Goal: Information Seeking & Learning: Learn about a topic

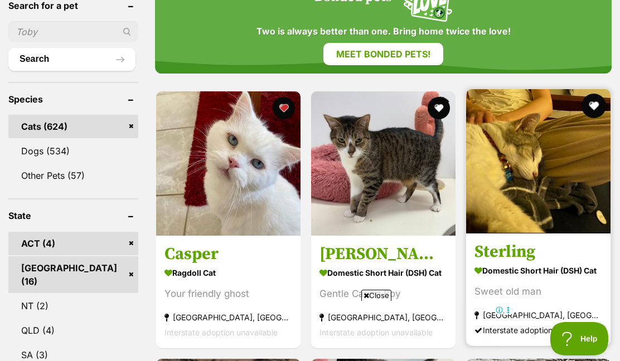
click at [596, 94] on button "favourite" at bounding box center [593, 106] width 25 height 25
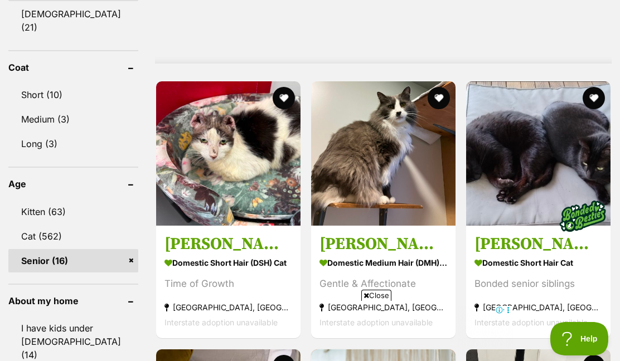
scroll to position [1114, 0]
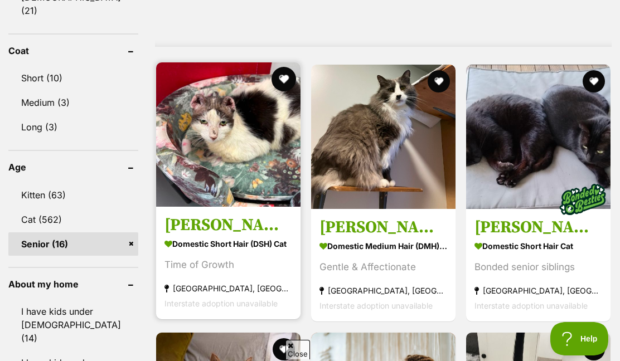
click at [279, 67] on button "favourite" at bounding box center [283, 79] width 25 height 25
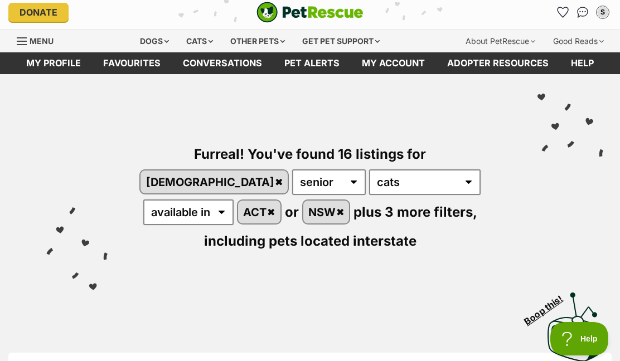
scroll to position [0, 0]
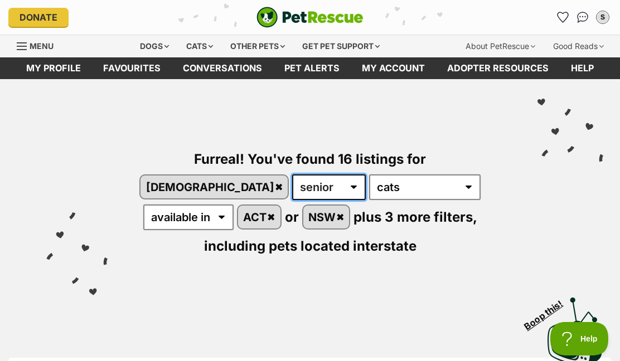
click at [365, 174] on select "any age kitten adult senior" at bounding box center [329, 187] width 74 height 26
select select "any"
click at [365, 174] on select "any age kitten adult senior" at bounding box center [329, 187] width 74 height 26
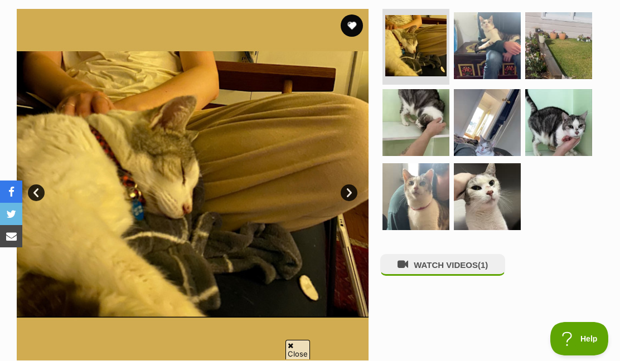
click at [353, 193] on link "Next" at bounding box center [348, 192] width 17 height 17
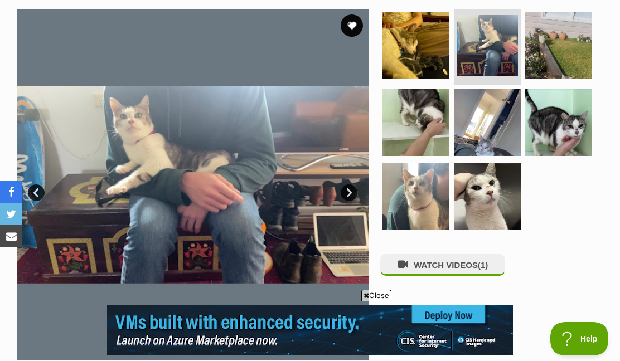
click at [349, 193] on link "Next" at bounding box center [348, 192] width 17 height 17
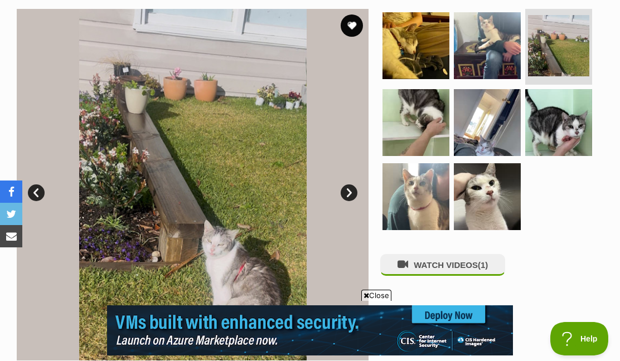
click at [349, 193] on link "Next" at bounding box center [348, 192] width 17 height 17
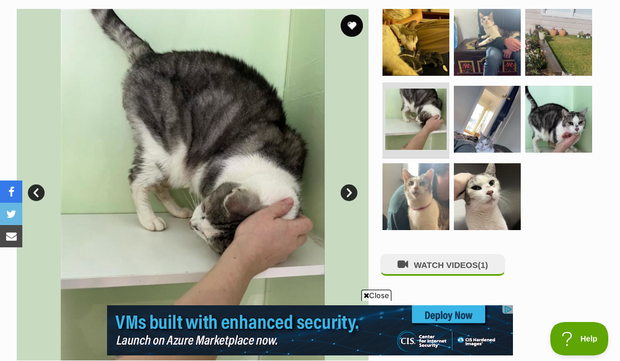
click at [349, 193] on link "Next" at bounding box center [348, 192] width 17 height 17
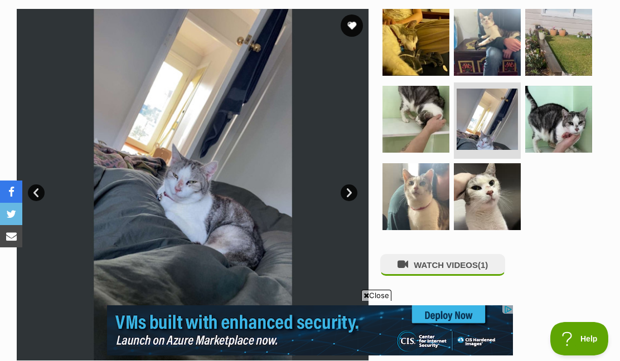
click at [349, 193] on link "Next" at bounding box center [348, 192] width 17 height 17
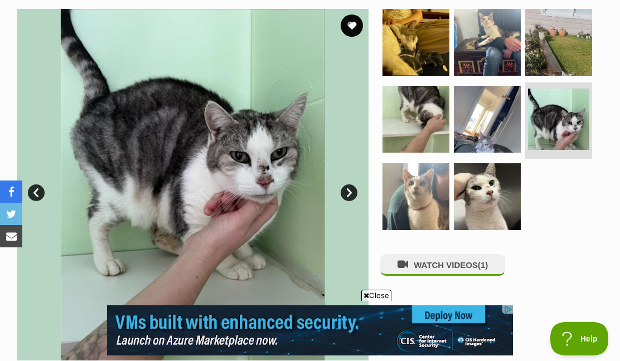
click at [349, 193] on link "Next" at bounding box center [348, 192] width 17 height 17
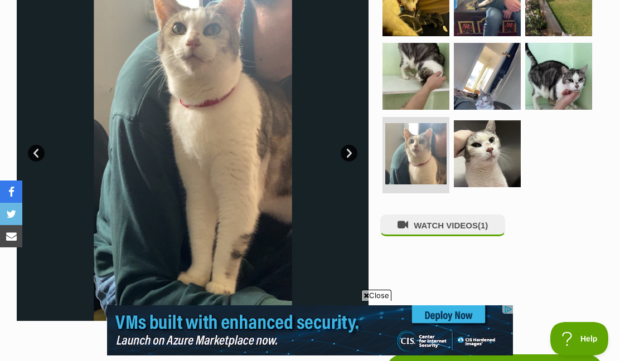
scroll to position [56, 0]
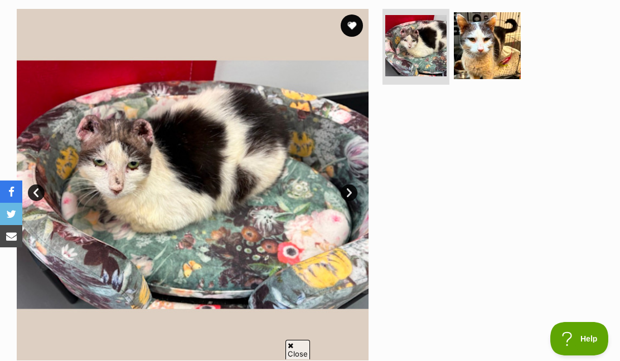
click at [350, 188] on link "Next" at bounding box center [348, 192] width 17 height 17
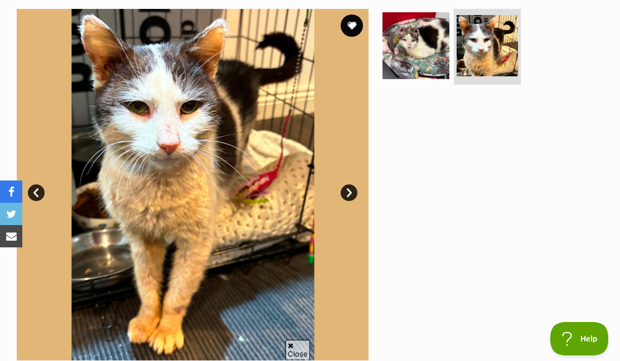
click at [37, 190] on link "Prev" at bounding box center [36, 192] width 17 height 17
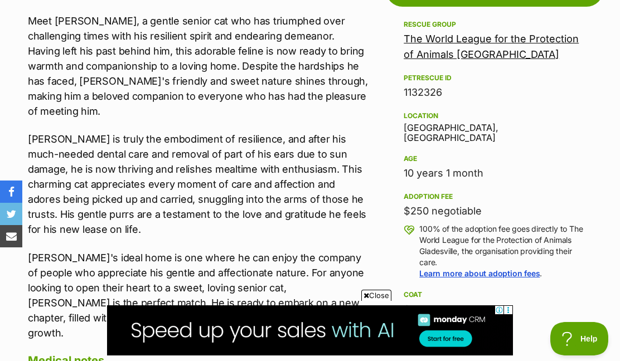
scroll to position [669, 0]
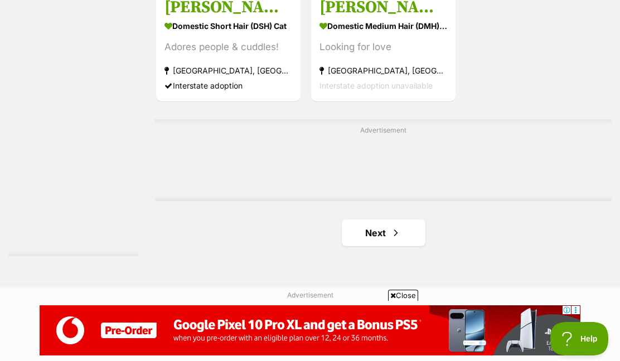
scroll to position [2451, 0]
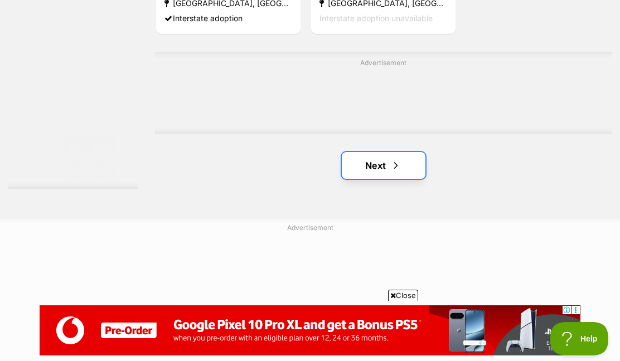
click at [381, 171] on link "Next" at bounding box center [384, 165] width 84 height 27
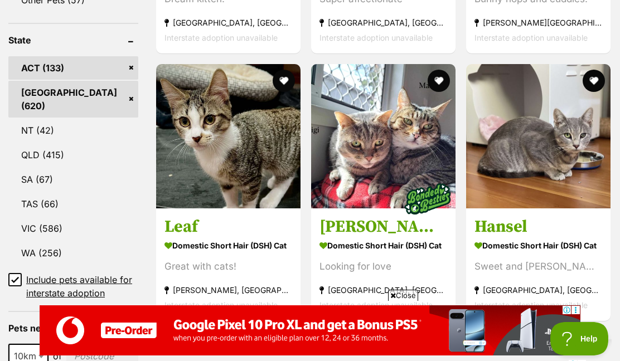
scroll to position [613, 0]
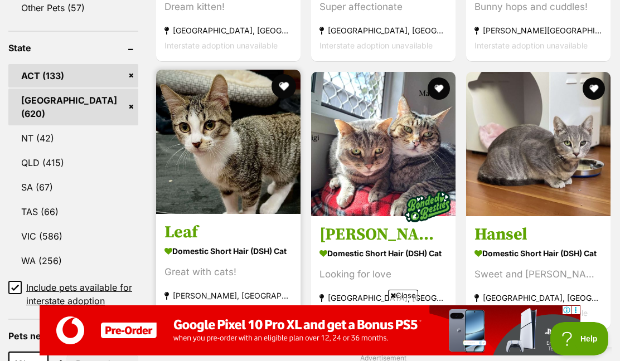
click at [275, 74] on button "favourite" at bounding box center [283, 86] width 25 height 25
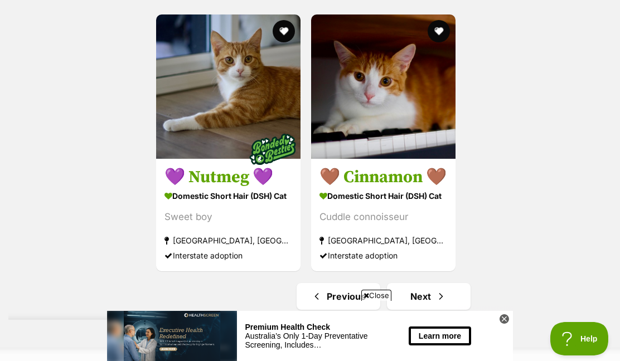
scroll to position [2340, 0]
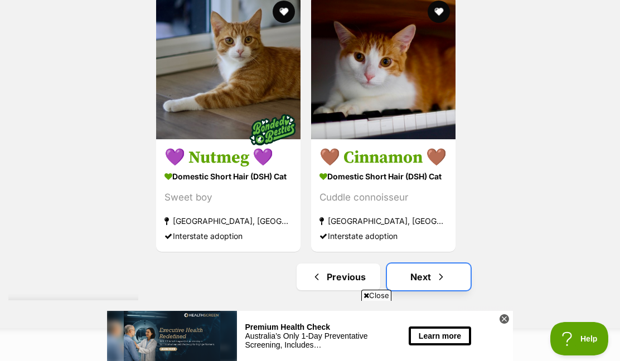
click at [421, 281] on link "Next" at bounding box center [429, 277] width 84 height 27
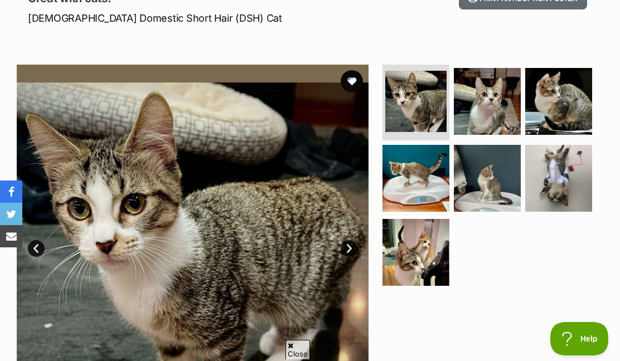
click at [352, 246] on link "Next" at bounding box center [348, 248] width 17 height 17
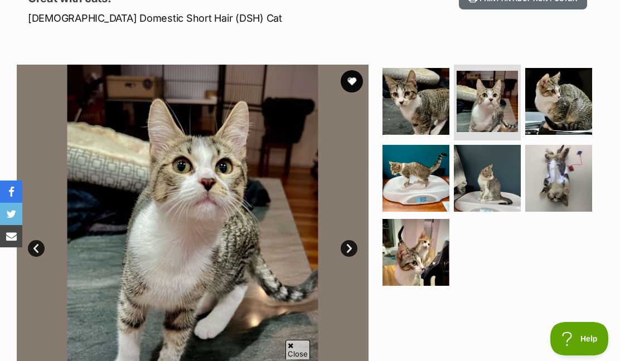
click at [352, 246] on link "Next" at bounding box center [348, 248] width 17 height 17
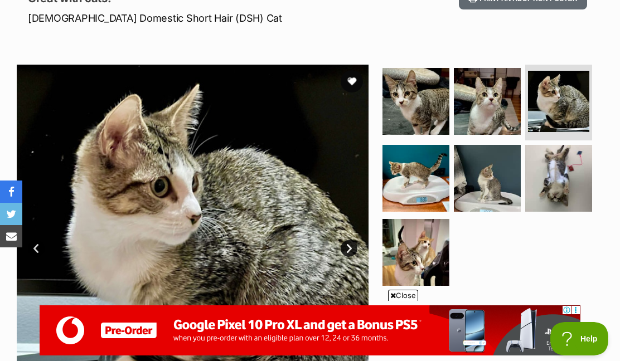
click at [352, 246] on link "Next" at bounding box center [348, 248] width 17 height 17
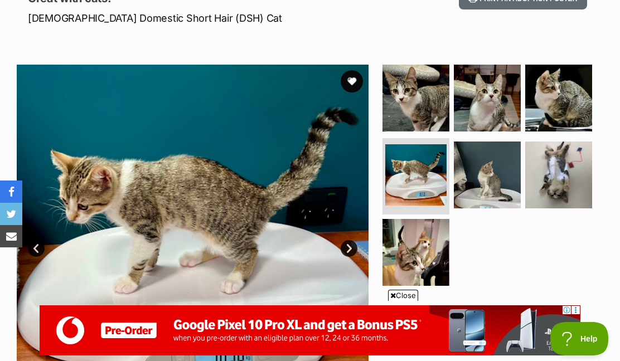
click at [352, 246] on link "Next" at bounding box center [348, 248] width 17 height 17
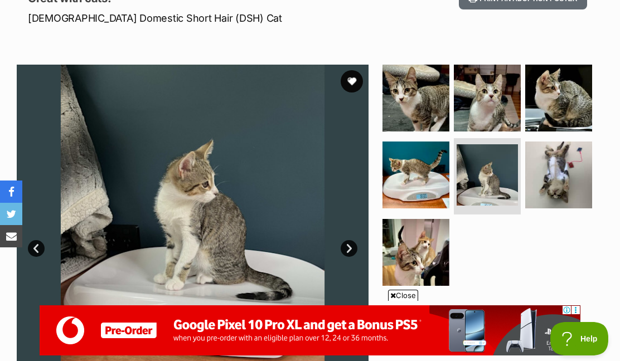
click at [352, 246] on link "Next" at bounding box center [348, 248] width 17 height 17
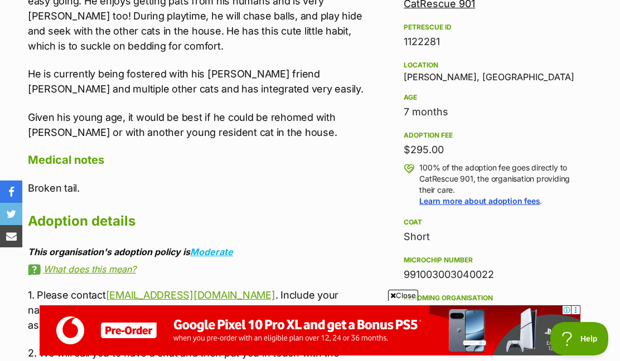
scroll to position [780, 0]
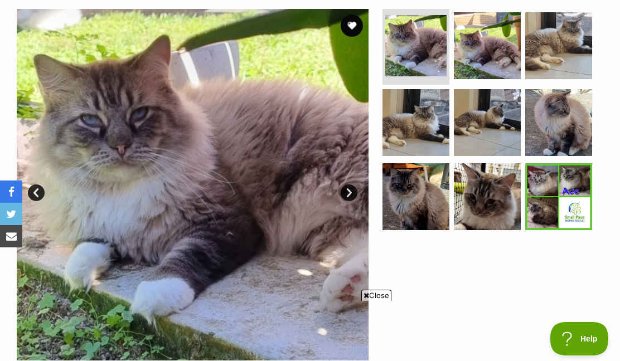
click at [345, 191] on link "Next" at bounding box center [348, 192] width 17 height 17
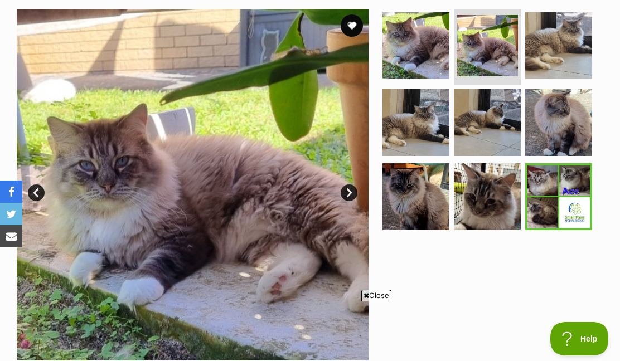
click at [345, 191] on link "Next" at bounding box center [348, 192] width 17 height 17
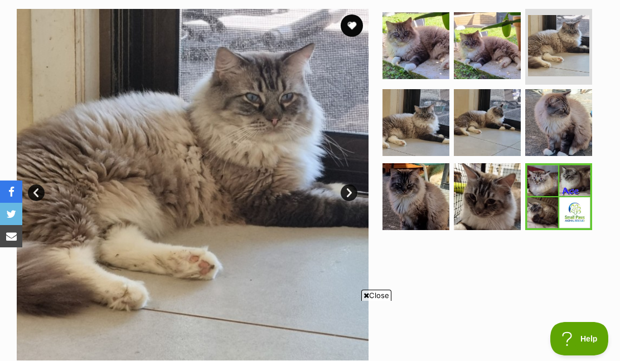
click at [345, 191] on link "Next" at bounding box center [348, 192] width 17 height 17
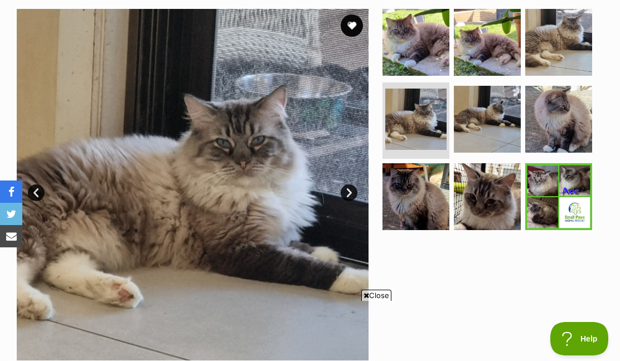
click at [345, 191] on link "Next" at bounding box center [348, 192] width 17 height 17
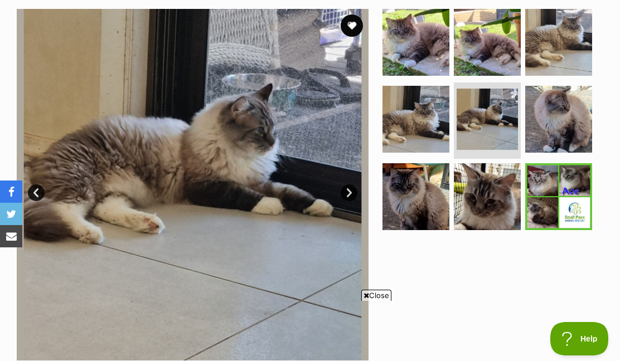
scroll to position [557, 0]
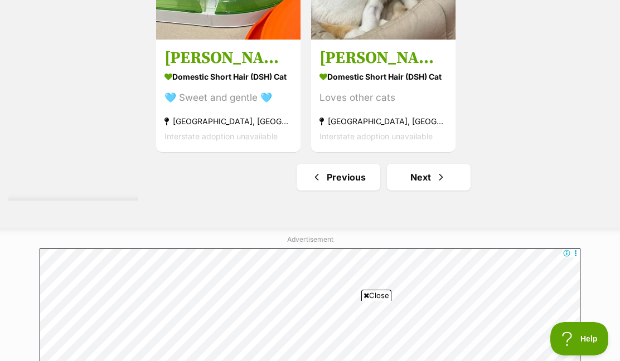
scroll to position [2618, 0]
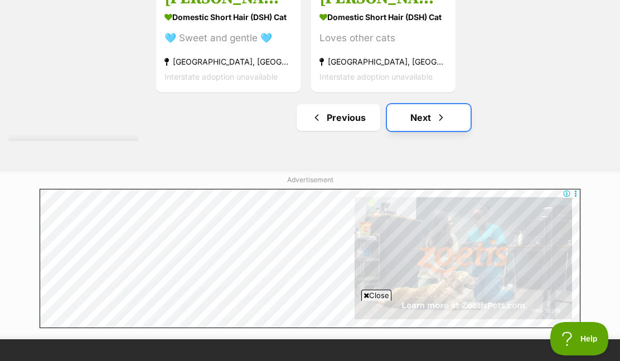
click at [423, 118] on link "Next" at bounding box center [429, 117] width 84 height 27
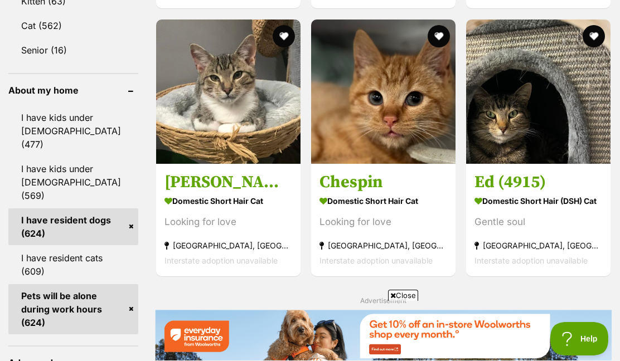
scroll to position [1281, 0]
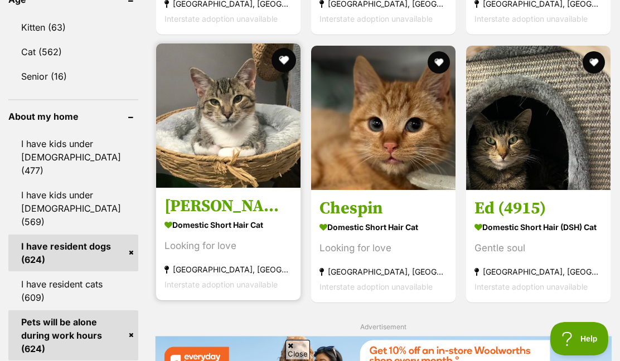
click at [271, 49] on button "favourite" at bounding box center [283, 60] width 25 height 25
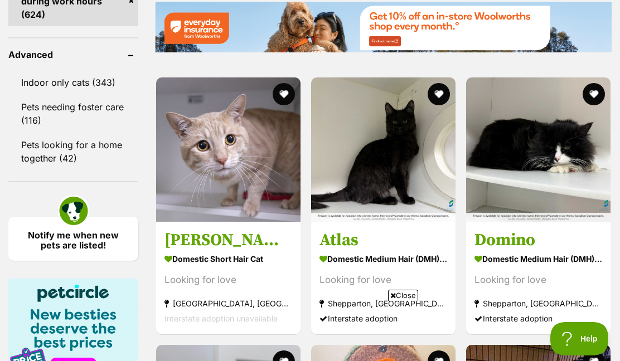
scroll to position [1671, 0]
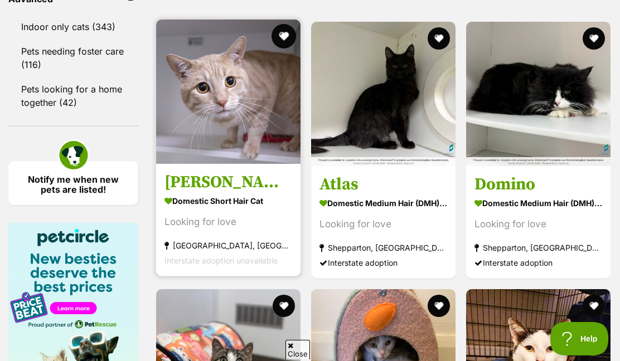
click at [276, 28] on button "favourite" at bounding box center [283, 36] width 25 height 25
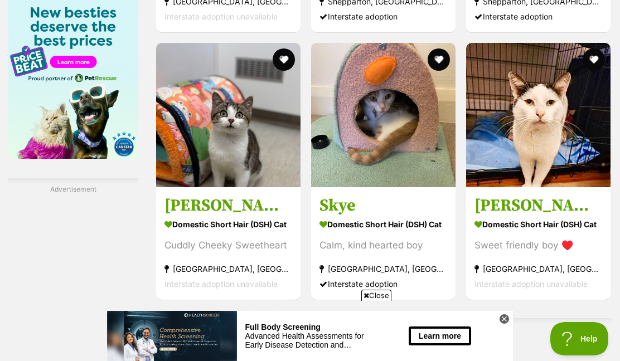
scroll to position [1950, 0]
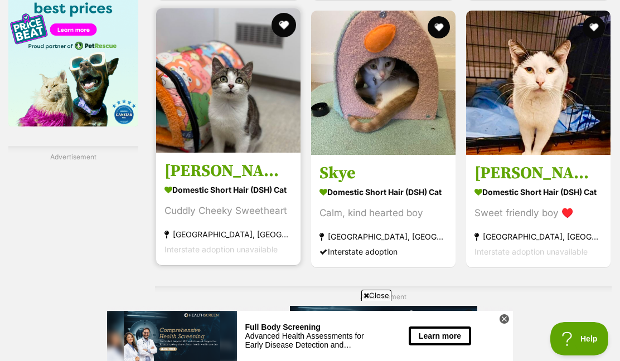
click at [277, 23] on button "favourite" at bounding box center [283, 25] width 25 height 25
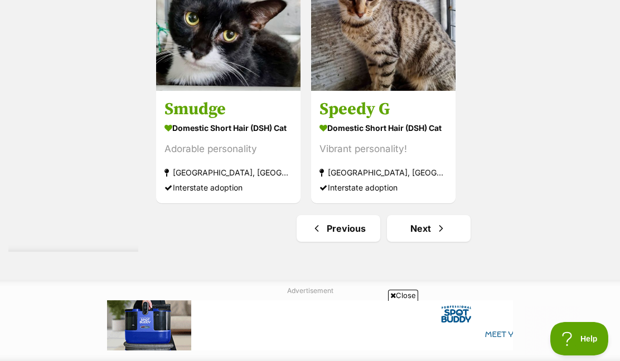
scroll to position [2507, 0]
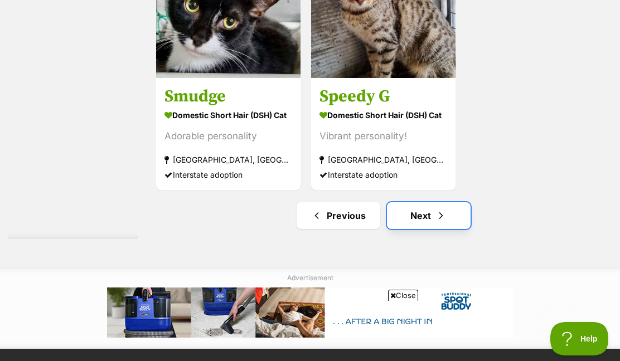
click at [399, 217] on link "Next" at bounding box center [429, 215] width 84 height 27
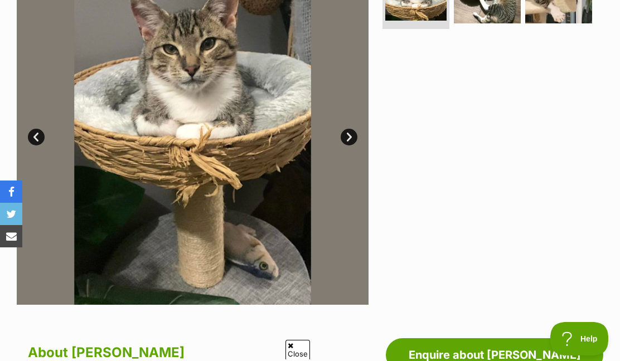
click at [343, 139] on link "Next" at bounding box center [348, 137] width 17 height 17
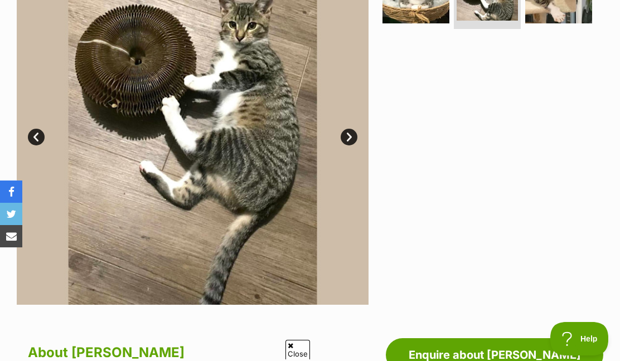
click at [343, 139] on link "Next" at bounding box center [348, 137] width 17 height 17
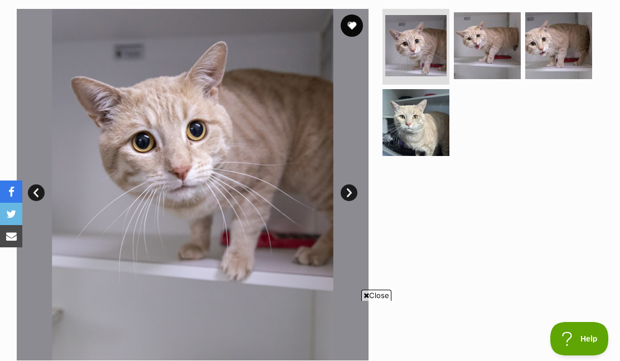
click at [349, 189] on link "Next" at bounding box center [348, 192] width 17 height 17
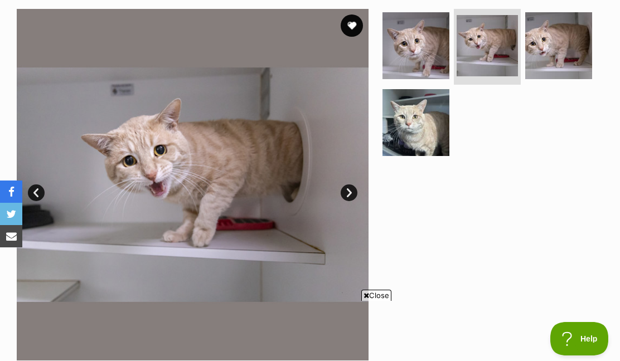
click at [349, 189] on link "Next" at bounding box center [348, 192] width 17 height 17
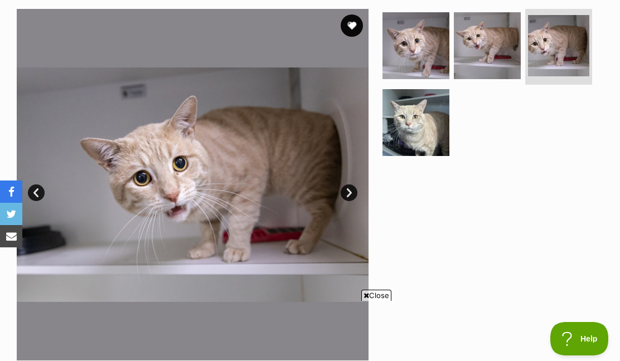
click at [349, 189] on link "Next" at bounding box center [348, 192] width 17 height 17
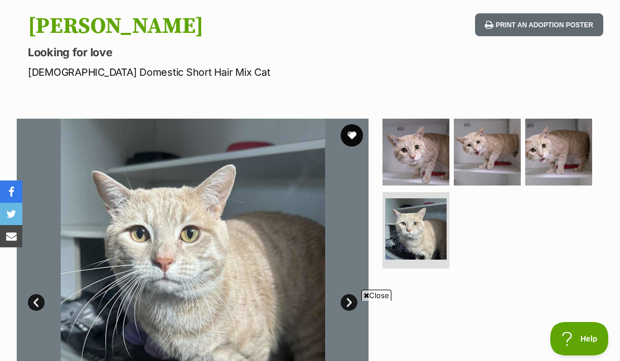
scroll to position [111, 0]
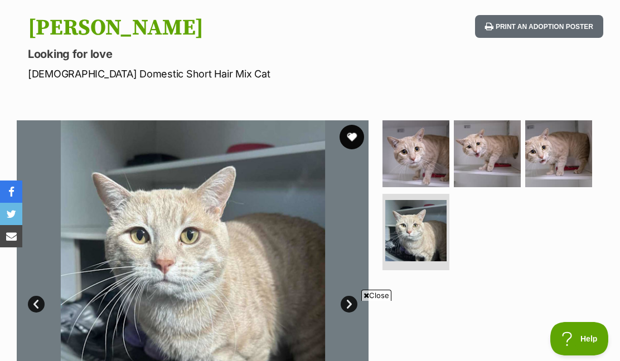
click at [350, 136] on button "favourite" at bounding box center [351, 137] width 25 height 25
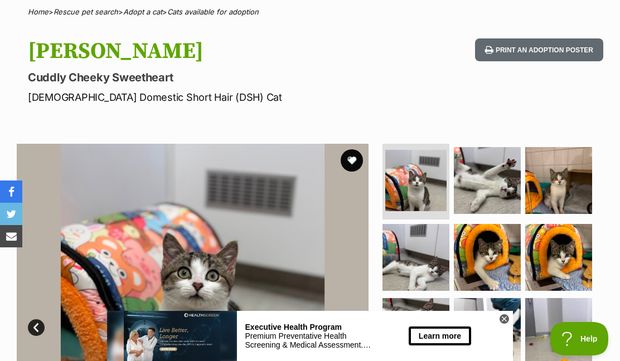
scroll to position [223, 0]
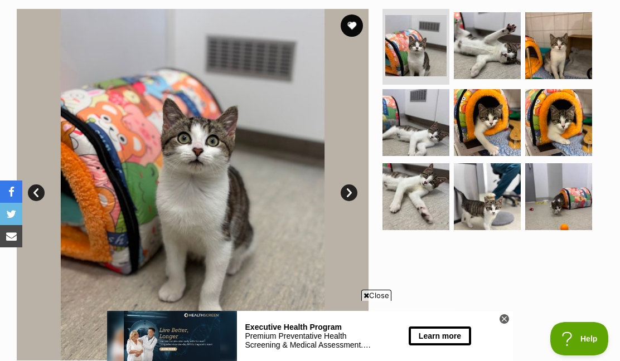
click at [353, 191] on link "Next" at bounding box center [348, 192] width 17 height 17
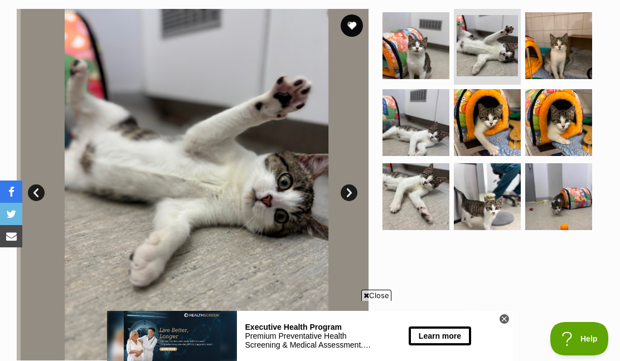
scroll to position [0, 0]
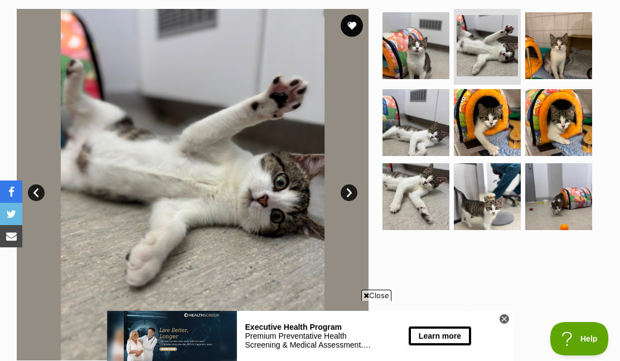
click at [353, 191] on link "Next" at bounding box center [348, 192] width 17 height 17
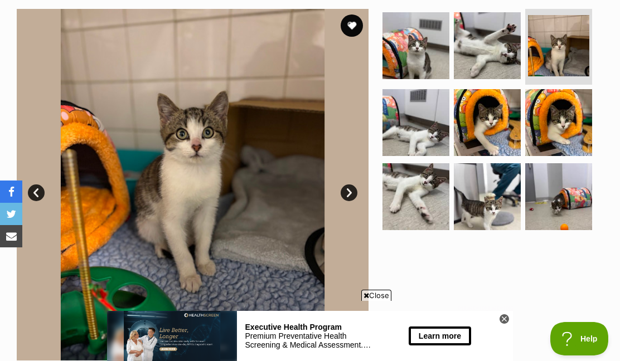
click at [353, 191] on link "Next" at bounding box center [348, 192] width 17 height 17
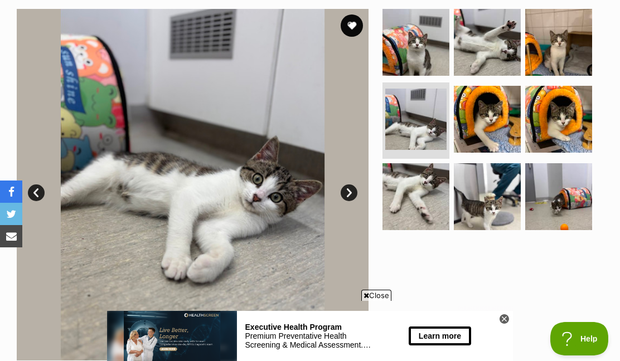
click at [353, 191] on link "Next" at bounding box center [348, 192] width 17 height 17
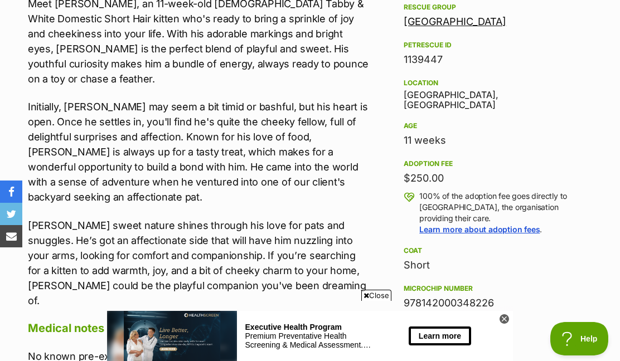
scroll to position [669, 0]
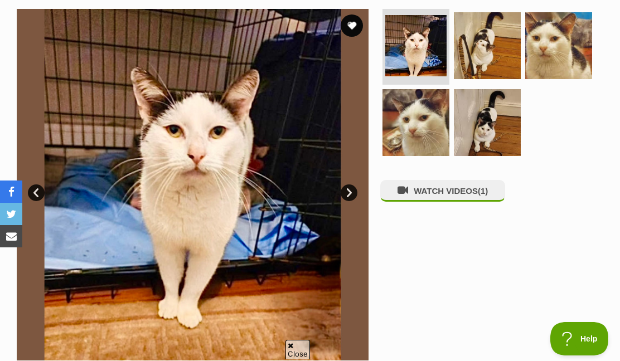
click at [346, 191] on link "Next" at bounding box center [348, 192] width 17 height 17
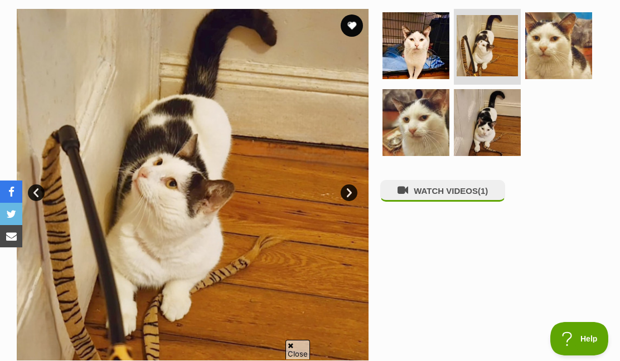
click at [346, 191] on link "Next" at bounding box center [348, 192] width 17 height 17
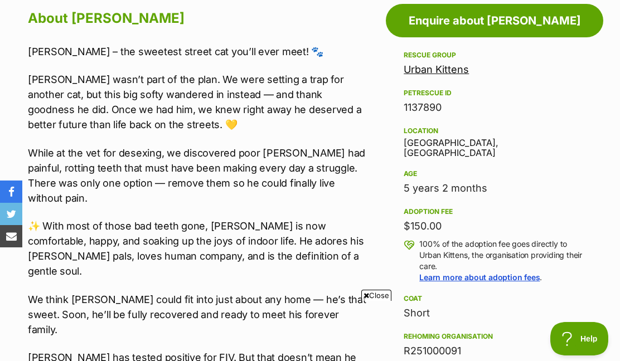
scroll to position [836, 0]
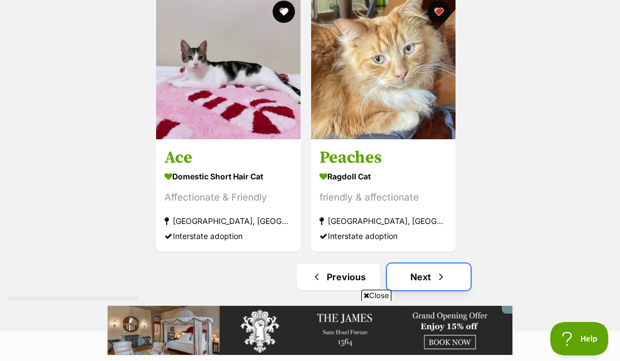
click at [418, 275] on link "Next" at bounding box center [429, 277] width 84 height 27
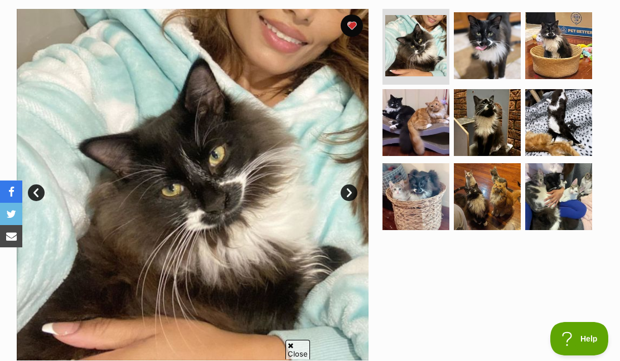
click at [344, 193] on link "Next" at bounding box center [348, 192] width 17 height 17
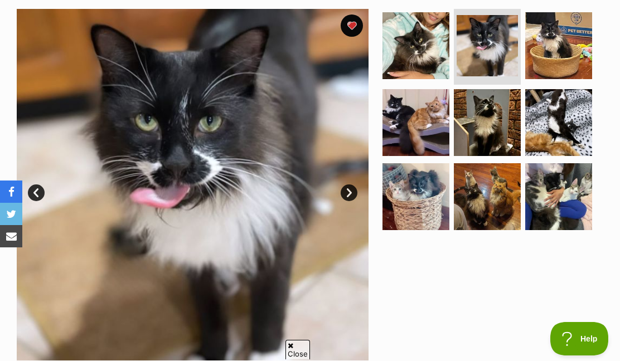
click at [344, 193] on link "Next" at bounding box center [348, 192] width 17 height 17
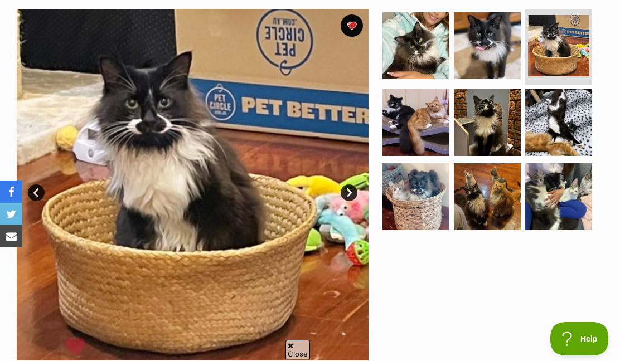
click at [344, 193] on link "Next" at bounding box center [348, 192] width 17 height 17
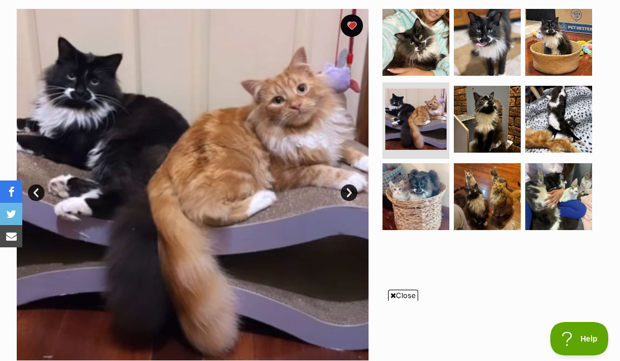
click at [344, 193] on link "Next" at bounding box center [348, 192] width 17 height 17
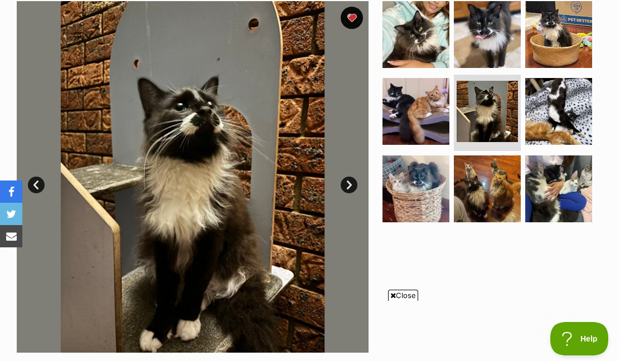
scroll to position [223, 0]
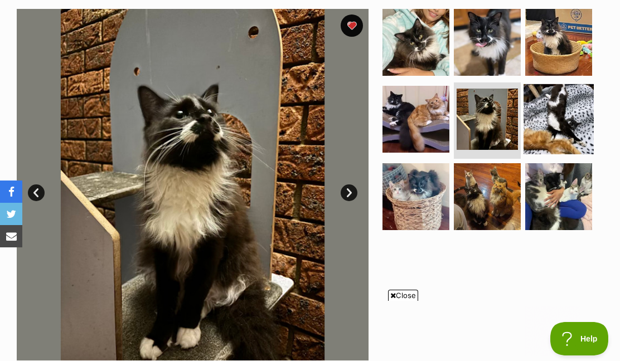
click at [571, 124] on img at bounding box center [558, 119] width 70 height 70
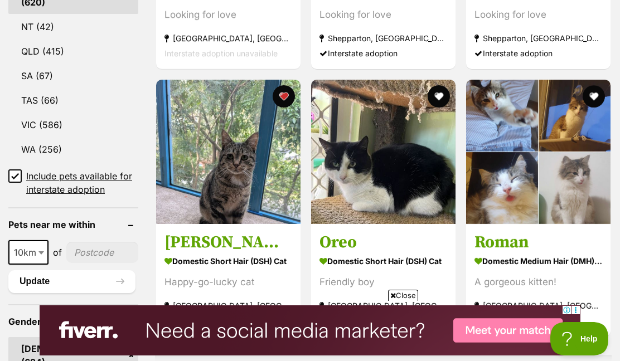
drag, startPoint x: 363, startPoint y: 133, endPoint x: 293, endPoint y: 142, distance: 70.8
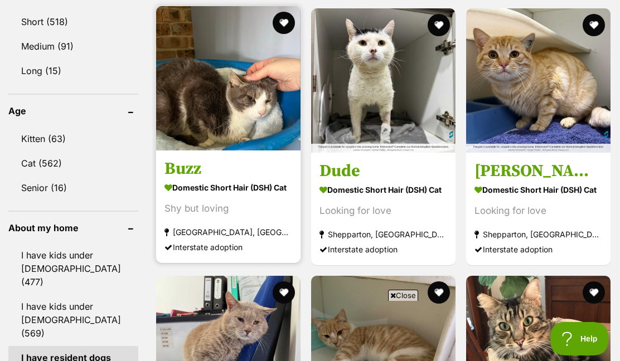
scroll to position [1114, 0]
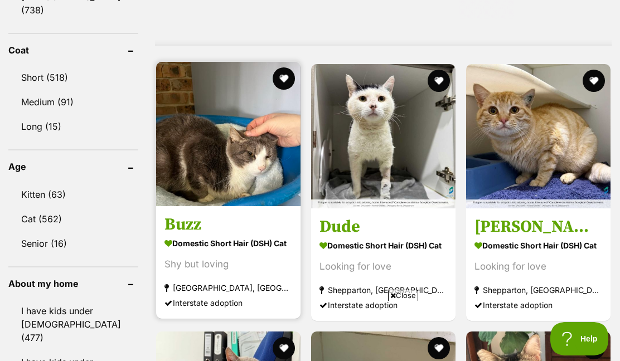
drag, startPoint x: 280, startPoint y: 43, endPoint x: 288, endPoint y: 43, distance: 8.4
click at [279, 67] on button "favourite" at bounding box center [283, 78] width 22 height 22
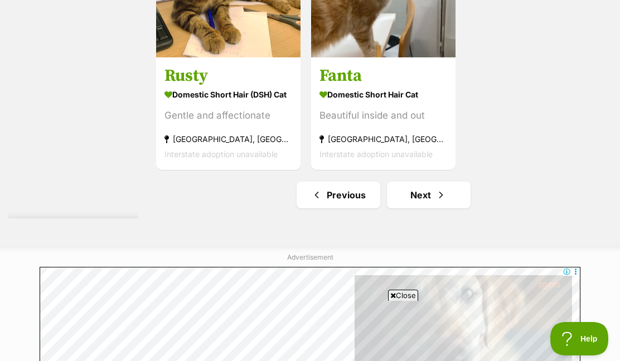
scroll to position [2563, 0]
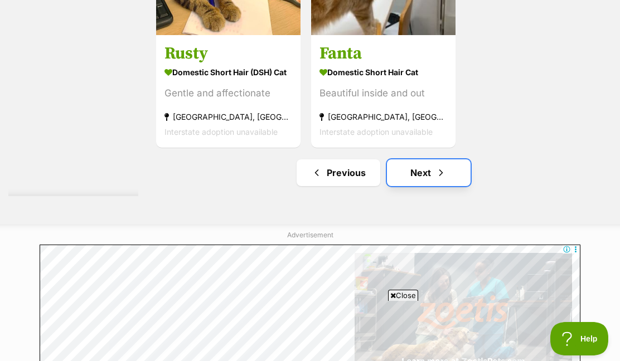
click at [419, 159] on link "Next" at bounding box center [429, 172] width 84 height 27
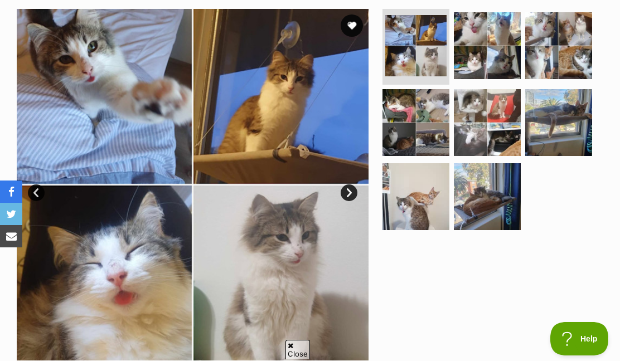
click at [352, 194] on link "Next" at bounding box center [348, 192] width 17 height 17
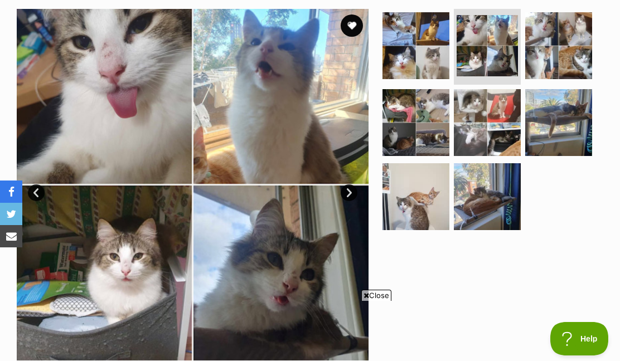
click at [352, 194] on link "Next" at bounding box center [348, 192] width 17 height 17
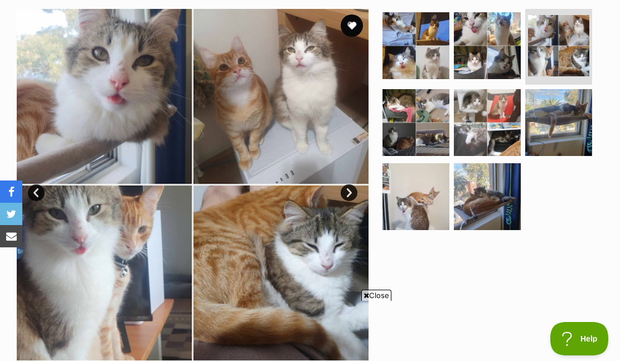
click at [352, 194] on link "Next" at bounding box center [348, 192] width 17 height 17
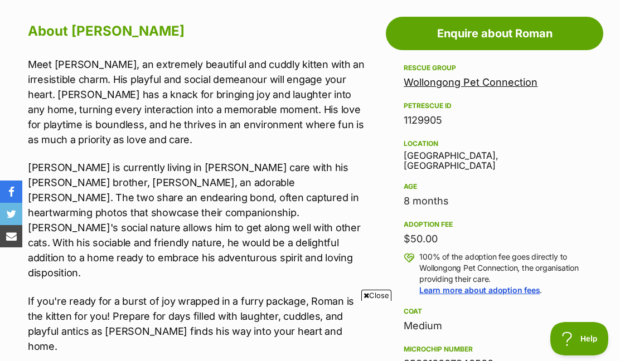
scroll to position [669, 0]
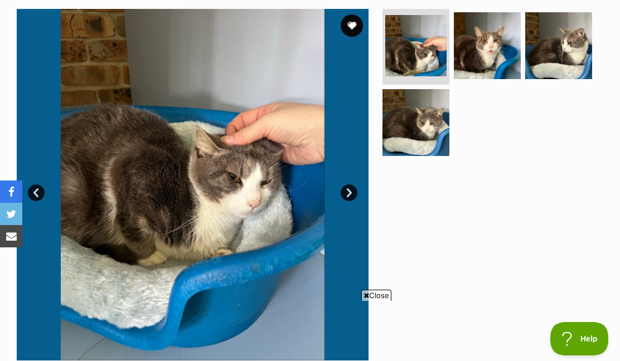
click at [348, 186] on link "Next" at bounding box center [348, 192] width 17 height 17
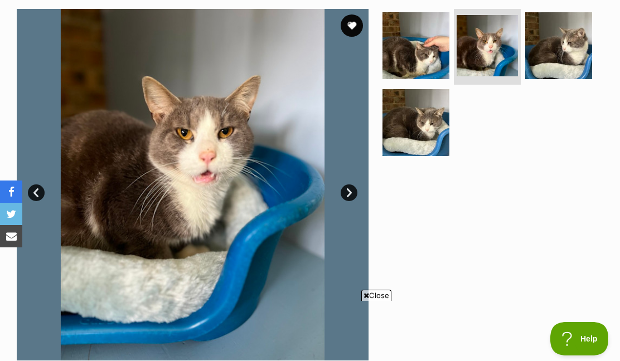
click at [348, 186] on link "Next" at bounding box center [348, 192] width 17 height 17
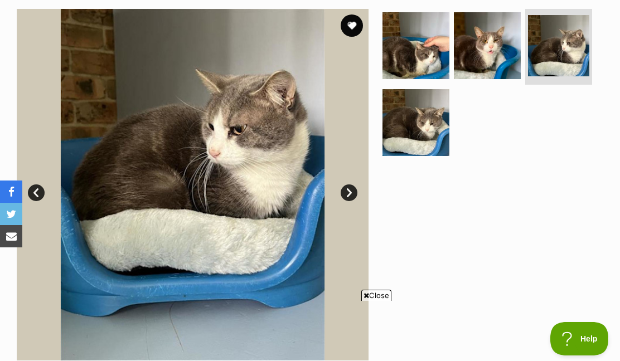
click at [348, 186] on link "Next" at bounding box center [348, 192] width 17 height 17
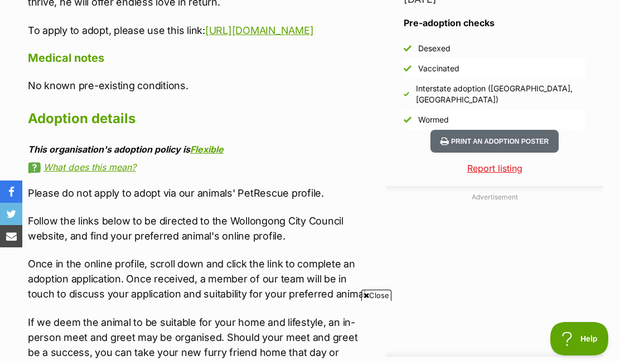
scroll to position [1003, 0]
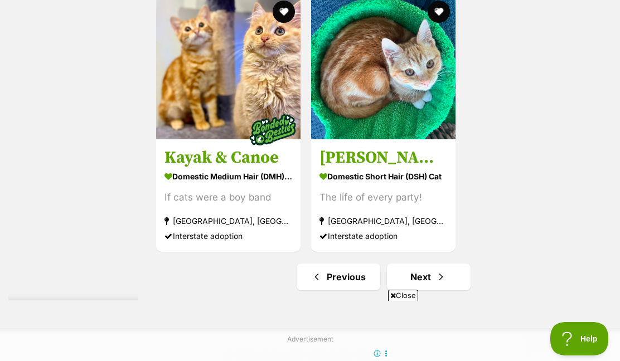
scroll to position [2396, 0]
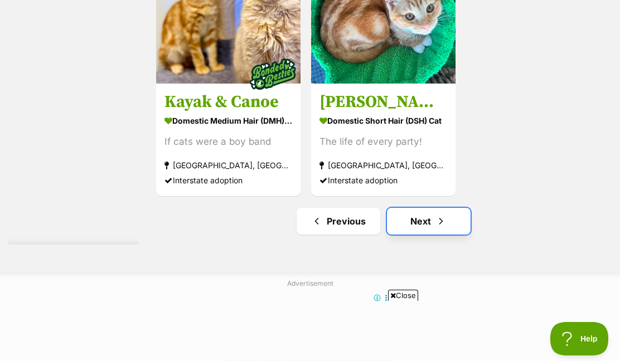
click at [453, 214] on link "Next" at bounding box center [429, 221] width 84 height 27
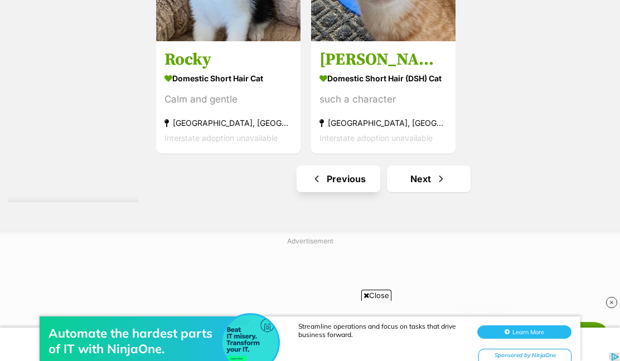
scroll to position [2451, 0]
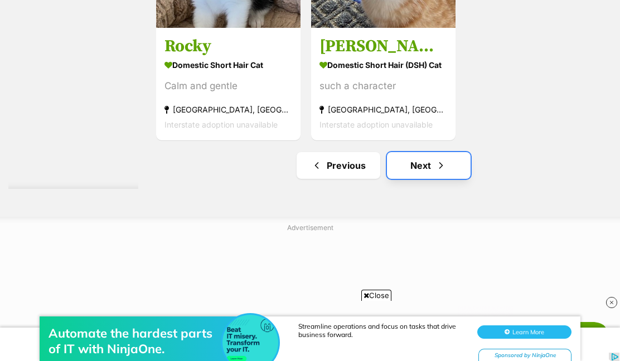
click at [392, 171] on link "Next" at bounding box center [429, 165] width 84 height 27
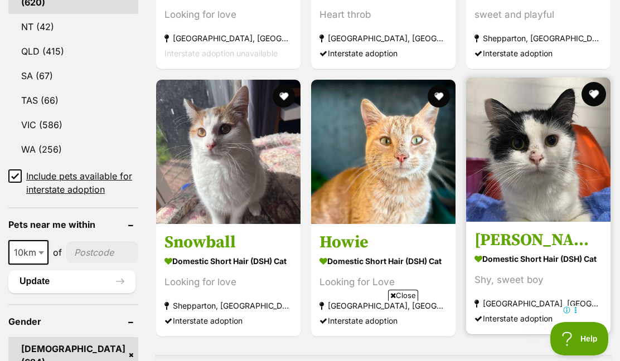
click at [588, 82] on button "favourite" at bounding box center [593, 94] width 25 height 25
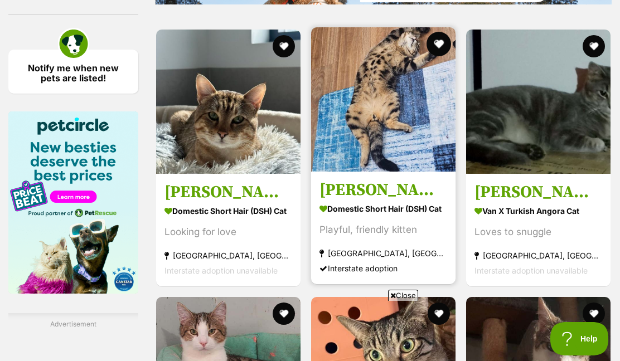
click at [438, 32] on button "favourite" at bounding box center [438, 44] width 25 height 25
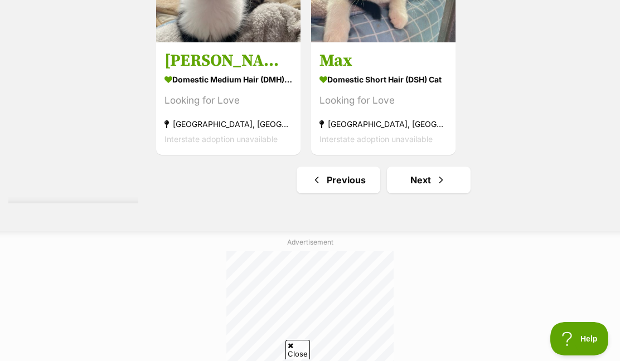
scroll to position [2563, 0]
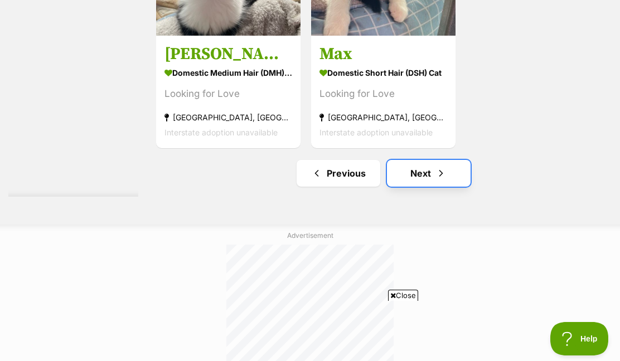
click at [404, 160] on link "Next" at bounding box center [429, 173] width 84 height 27
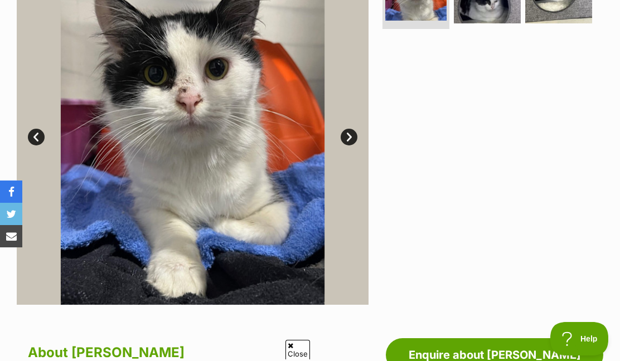
click at [346, 138] on link "Next" at bounding box center [348, 137] width 17 height 17
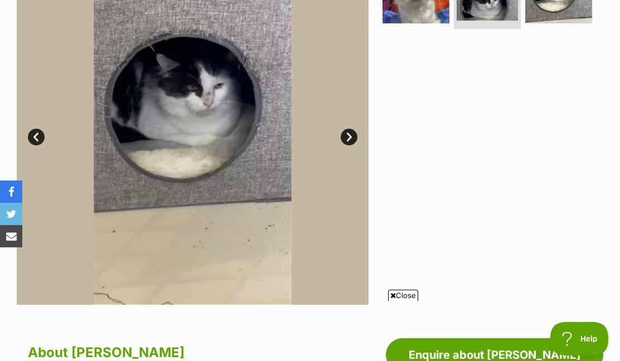
click at [346, 138] on link "Next" at bounding box center [348, 137] width 17 height 17
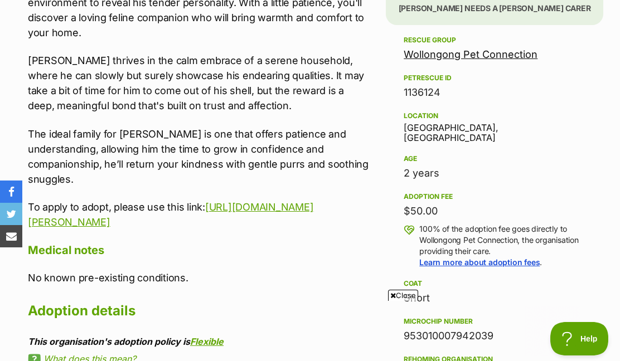
scroll to position [724, 0]
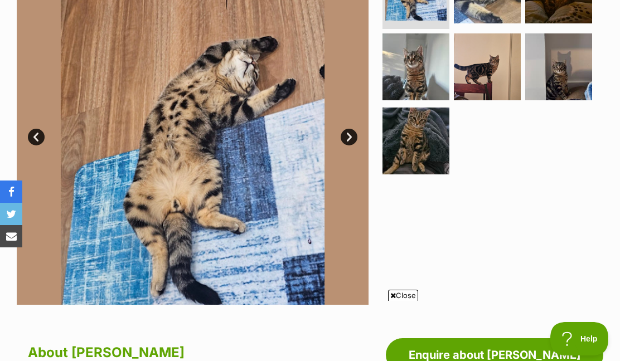
click at [347, 135] on link "Next" at bounding box center [348, 137] width 17 height 17
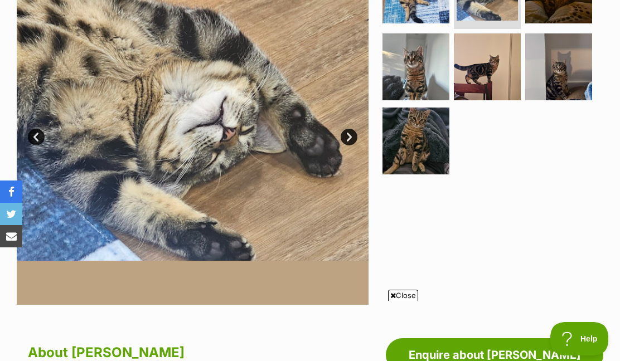
click at [347, 135] on link "Next" at bounding box center [348, 137] width 17 height 17
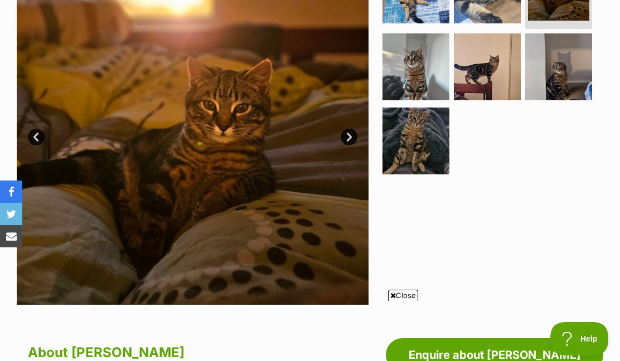
click at [347, 135] on link "Next" at bounding box center [348, 137] width 17 height 17
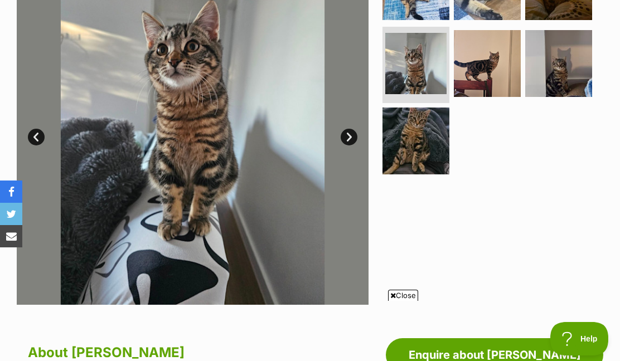
click at [347, 135] on link "Next" at bounding box center [348, 137] width 17 height 17
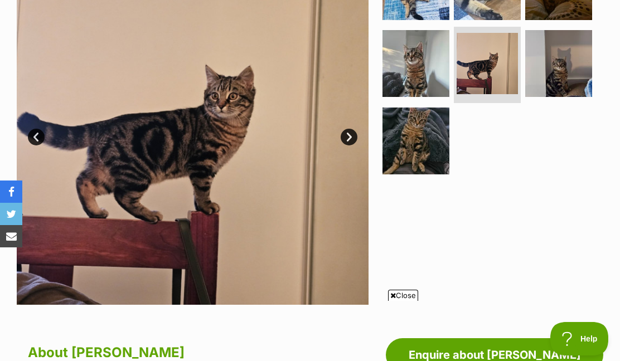
click at [347, 135] on link "Next" at bounding box center [348, 137] width 17 height 17
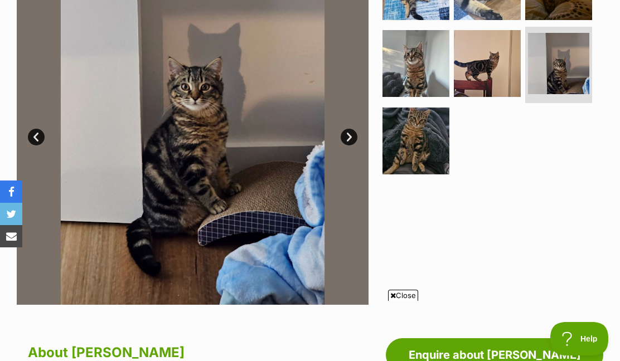
click at [347, 135] on link "Next" at bounding box center [348, 137] width 17 height 17
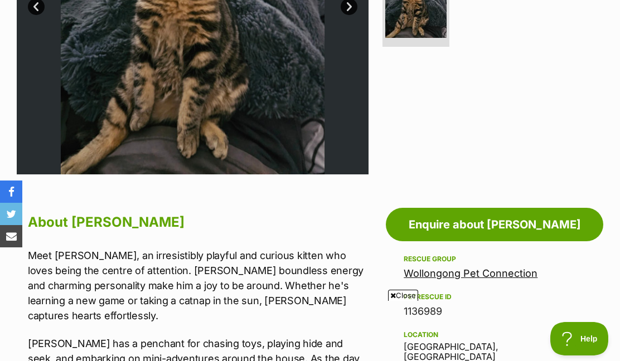
scroll to position [334, 0]
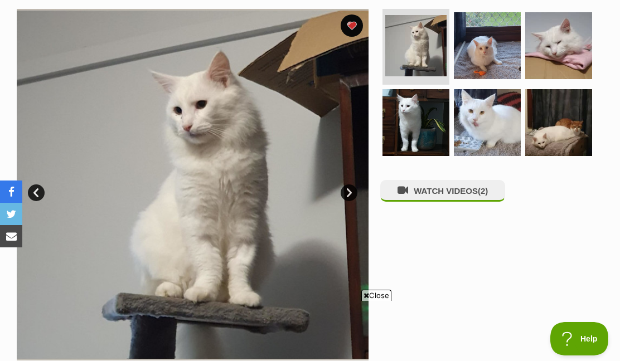
click at [349, 189] on link "Next" at bounding box center [348, 192] width 17 height 17
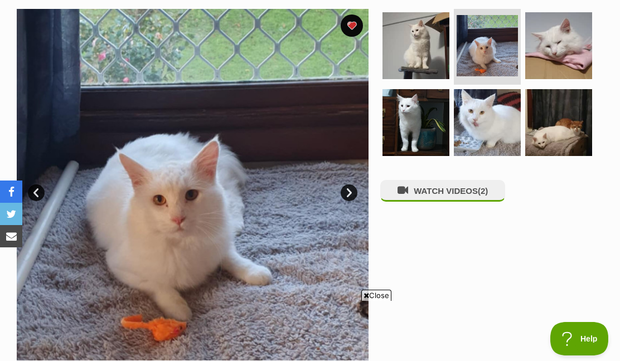
click at [349, 189] on link "Next" at bounding box center [348, 192] width 17 height 17
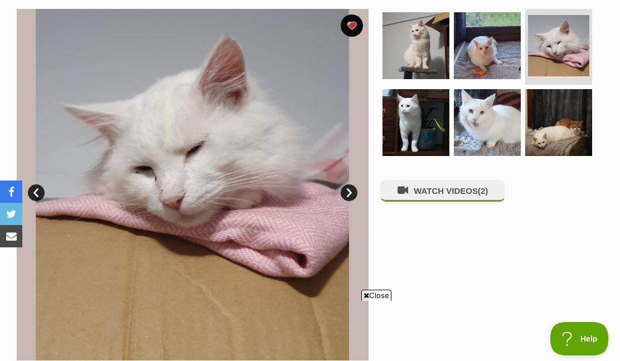
click at [349, 189] on link "Next" at bounding box center [348, 192] width 17 height 17
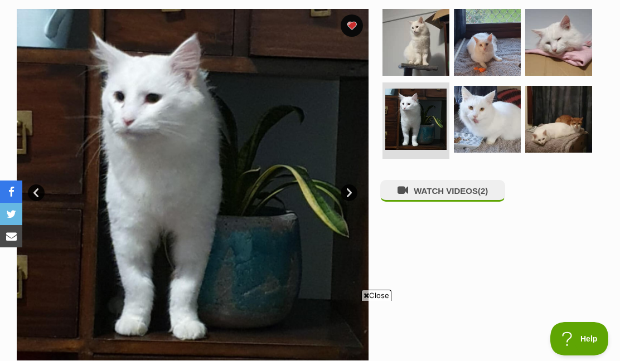
click at [349, 189] on link "Next" at bounding box center [348, 192] width 17 height 17
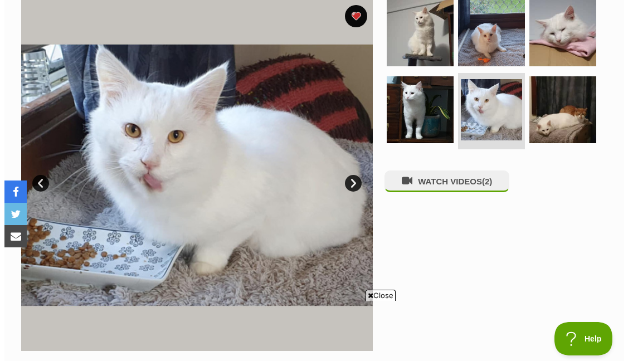
scroll to position [223, 0]
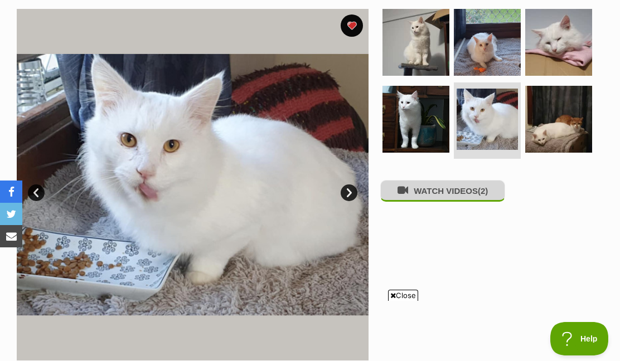
click at [452, 196] on button "WATCH VIDEOS (2)" at bounding box center [442, 191] width 125 height 22
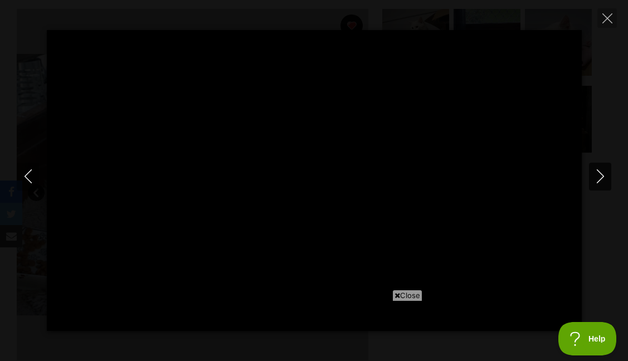
click at [599, 174] on icon "Next" at bounding box center [600, 176] width 14 height 14
type input "39.13"
type input "100"
